Goal: Task Accomplishment & Management: Complete application form

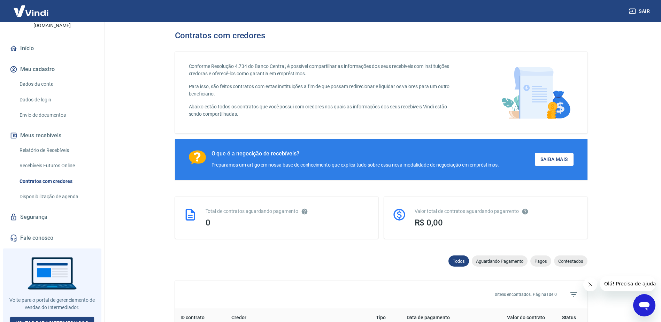
scroll to position [55, 0]
click at [63, 316] on link "Voltar para Intermediador" at bounding box center [52, 322] width 84 height 13
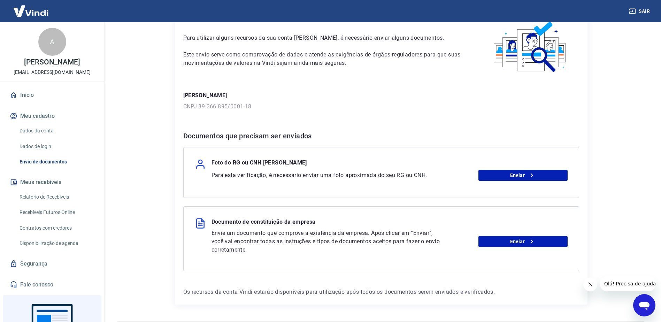
scroll to position [39, 0]
click at [504, 170] on link "Enviar" at bounding box center [522, 174] width 89 height 11
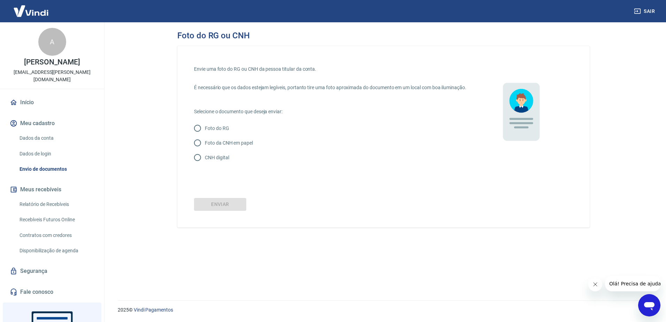
click at [199, 145] on input "Foto da CNH em papel" at bounding box center [197, 142] width 15 height 15
radio input "true"
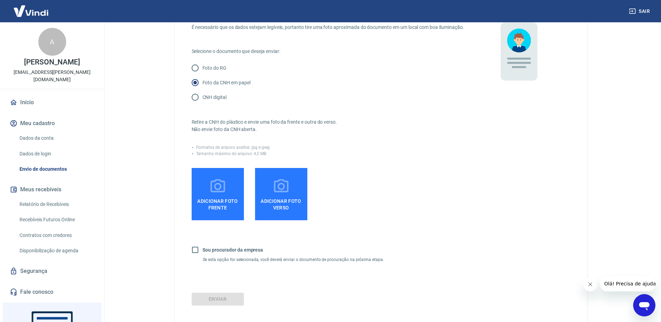
scroll to position [60, 0]
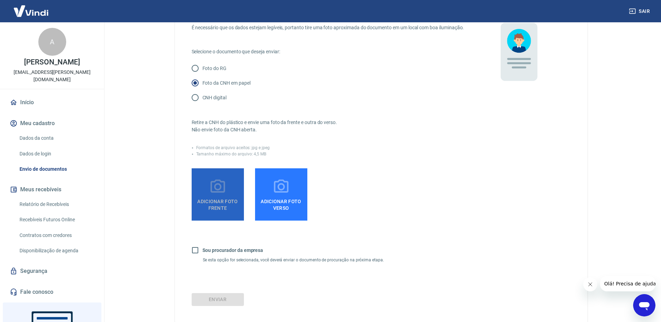
click at [223, 220] on label "Adicionar foto frente" at bounding box center [218, 194] width 52 height 52
click at [0, 0] on input "Adicionar foto frente" at bounding box center [0, 0] width 0 height 0
